Goal: Information Seeking & Learning: Learn about a topic

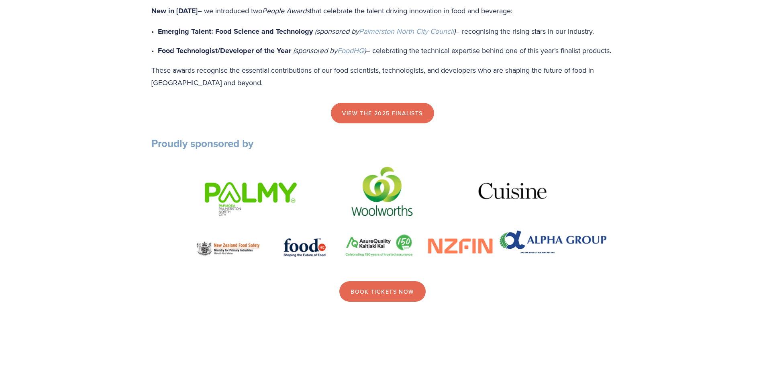
scroll to position [884, 0]
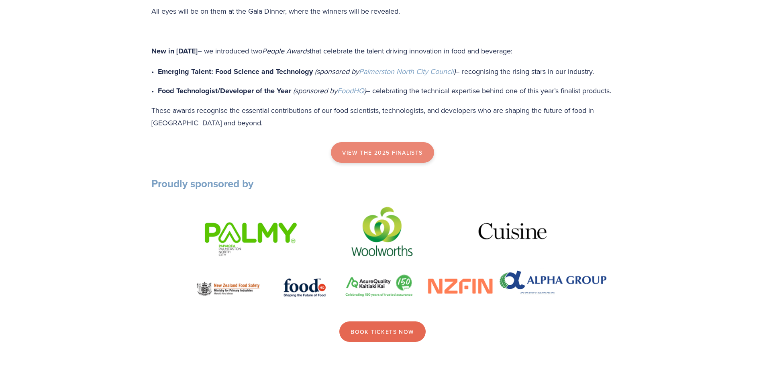
click at [412, 163] on link "view the 2025 finalists" at bounding box center [382, 152] width 103 height 21
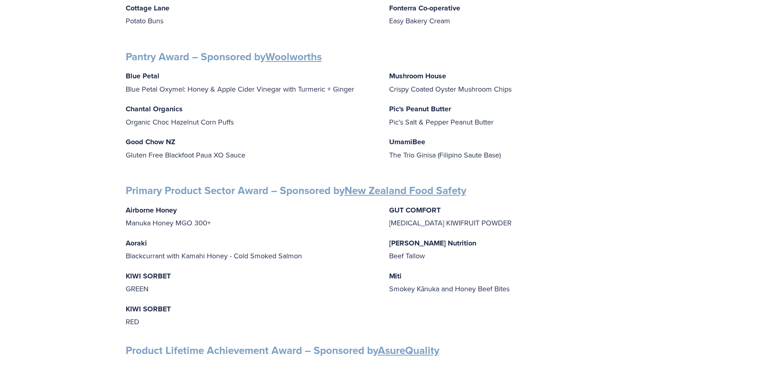
scroll to position [1004, 0]
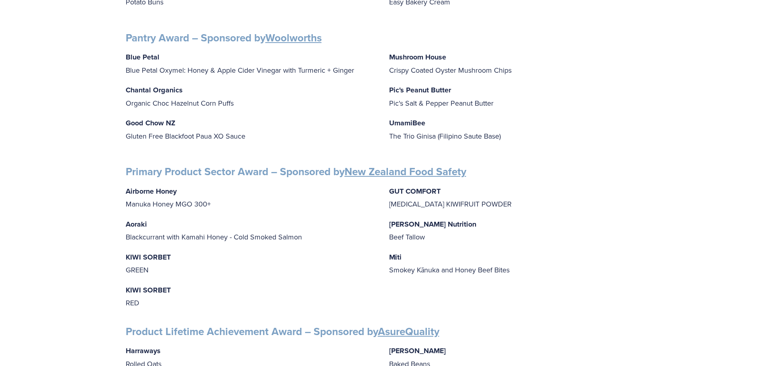
click at [127, 64] on p "Blue Petal Blue Petal Oxymel: Honey & Apple Cider Vinegar with Turmeric + Ginger" at bounding box center [251, 64] width 251 height 26
drag, startPoint x: 127, startPoint y: 64, endPoint x: 342, endPoint y: 65, distance: 214.5
click at [342, 65] on p "Blue Petal Blue Petal Oxymel: Honey & Apple Cider Vinegar with Turmeric + Ginger" at bounding box center [251, 64] width 251 height 26
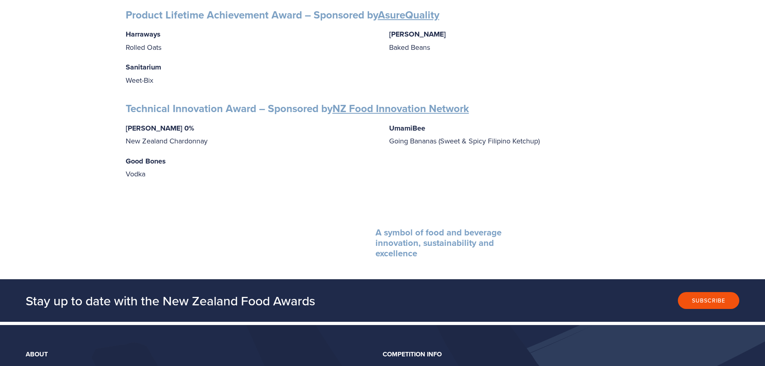
scroll to position [1245, 0]
